Goal: Find contact information: Find contact information

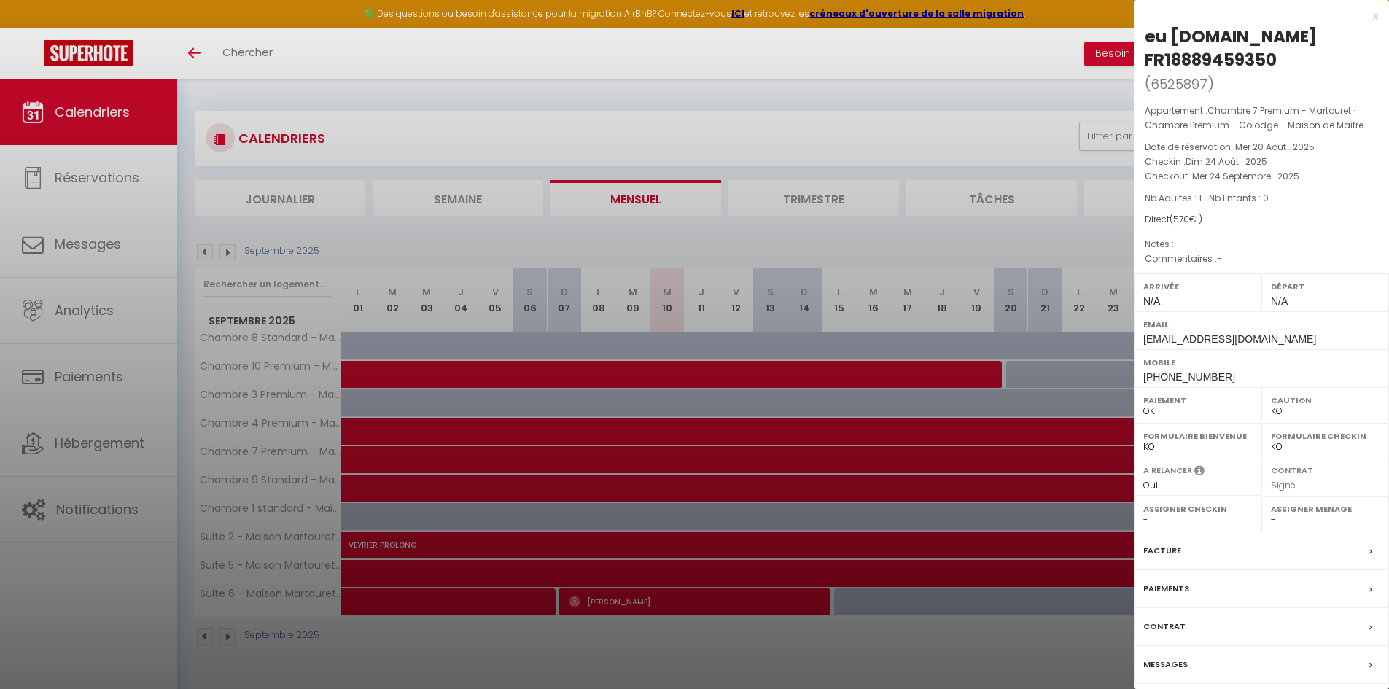
select select "KO"
select select "0"
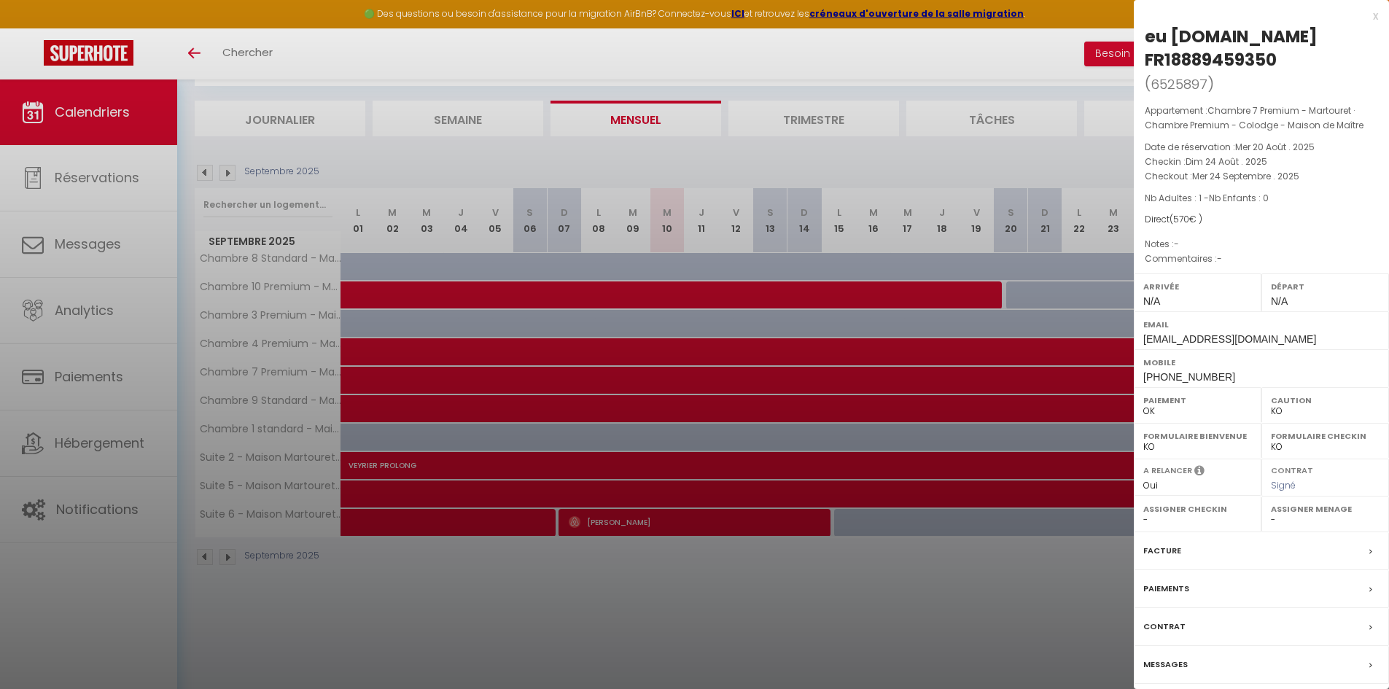
click at [728, 571] on div at bounding box center [694, 344] width 1389 height 689
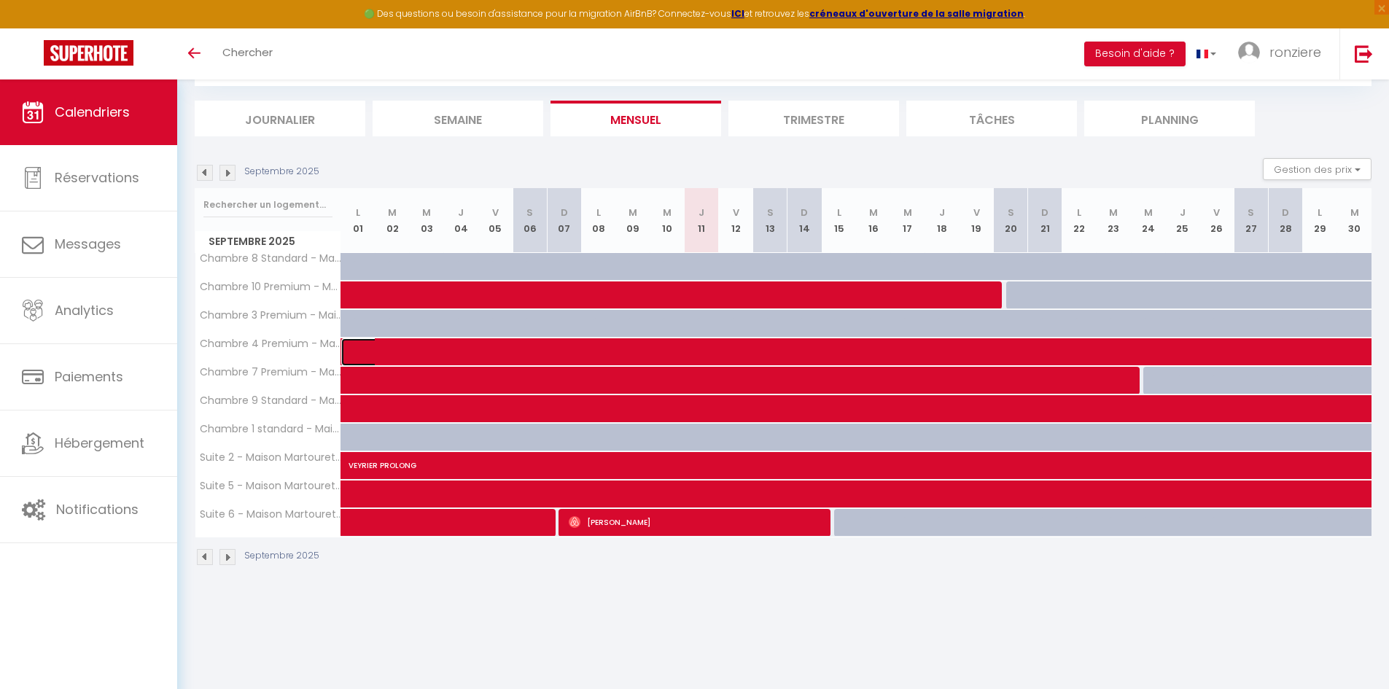
click at [364, 345] on span at bounding box center [1319, 352] width 1912 height 28
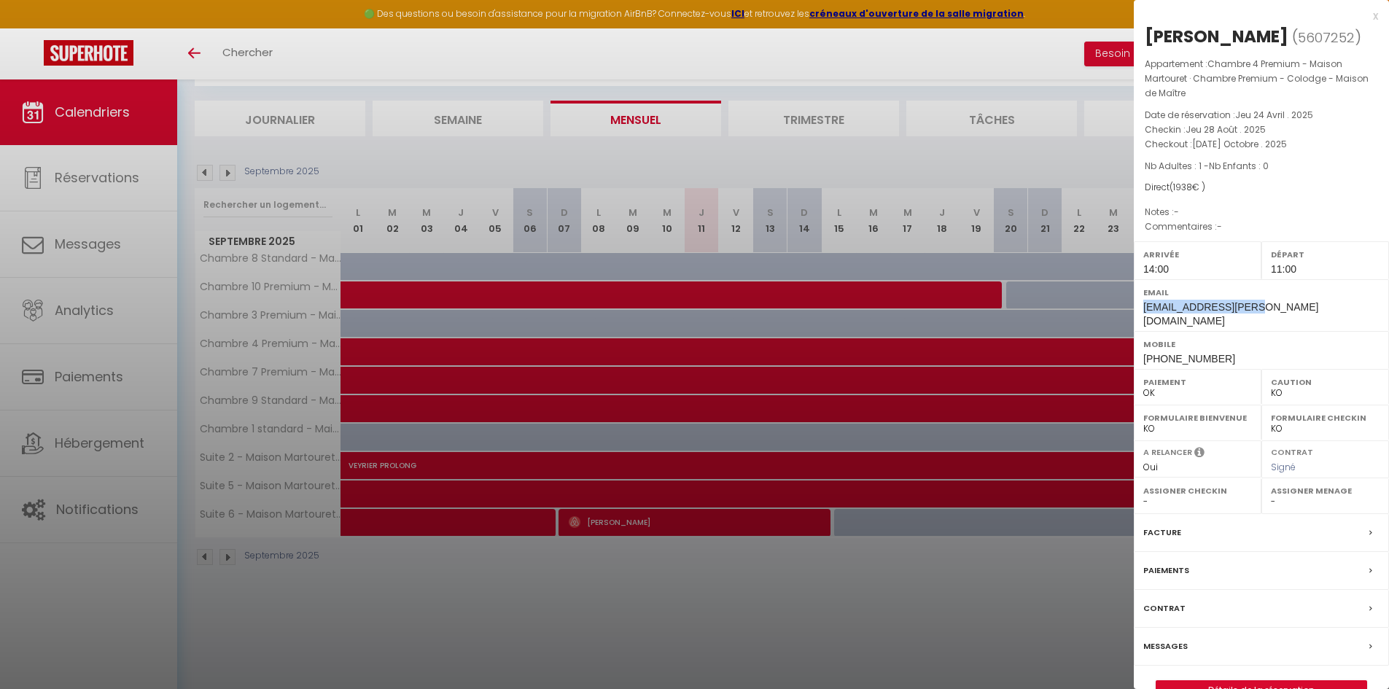
drag, startPoint x: 1240, startPoint y: 306, endPoint x: 1138, endPoint y: 308, distance: 101.4
click at [1138, 308] on div "Email [EMAIL_ADDRESS][PERSON_NAME][DOMAIN_NAME]" at bounding box center [1261, 305] width 255 height 52
copy span "[EMAIL_ADDRESS][PERSON_NAME][DOMAIN_NAME]"
drag, startPoint x: 1219, startPoint y: 344, endPoint x: 1146, endPoint y: 345, distance: 72.9
click at [1146, 345] on div "Mobile [PHONE_NUMBER]" at bounding box center [1261, 350] width 255 height 38
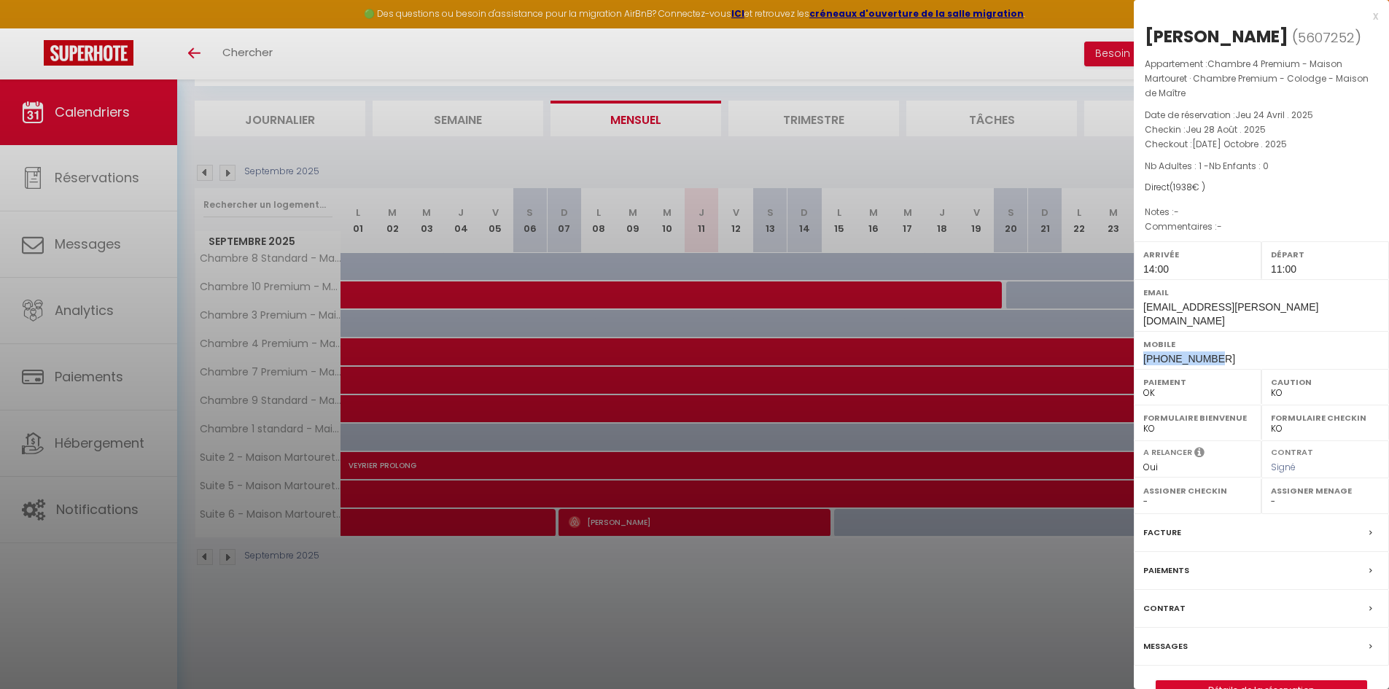
copy span "[PHONE_NUMBER]"
